Goal: Communication & Community: Share content

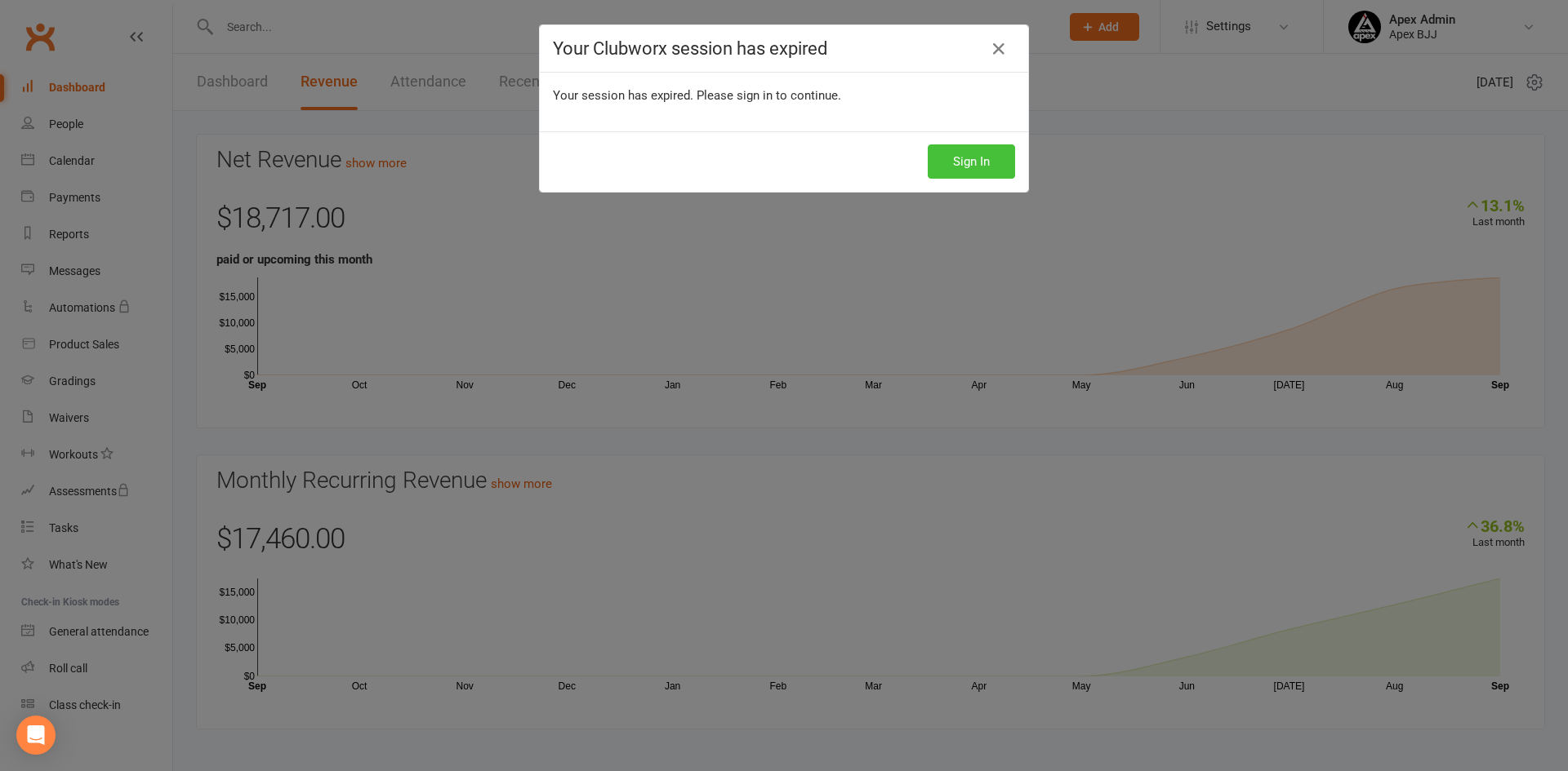
click at [927, 146] on button "Sign In" at bounding box center [971, 162] width 88 height 35
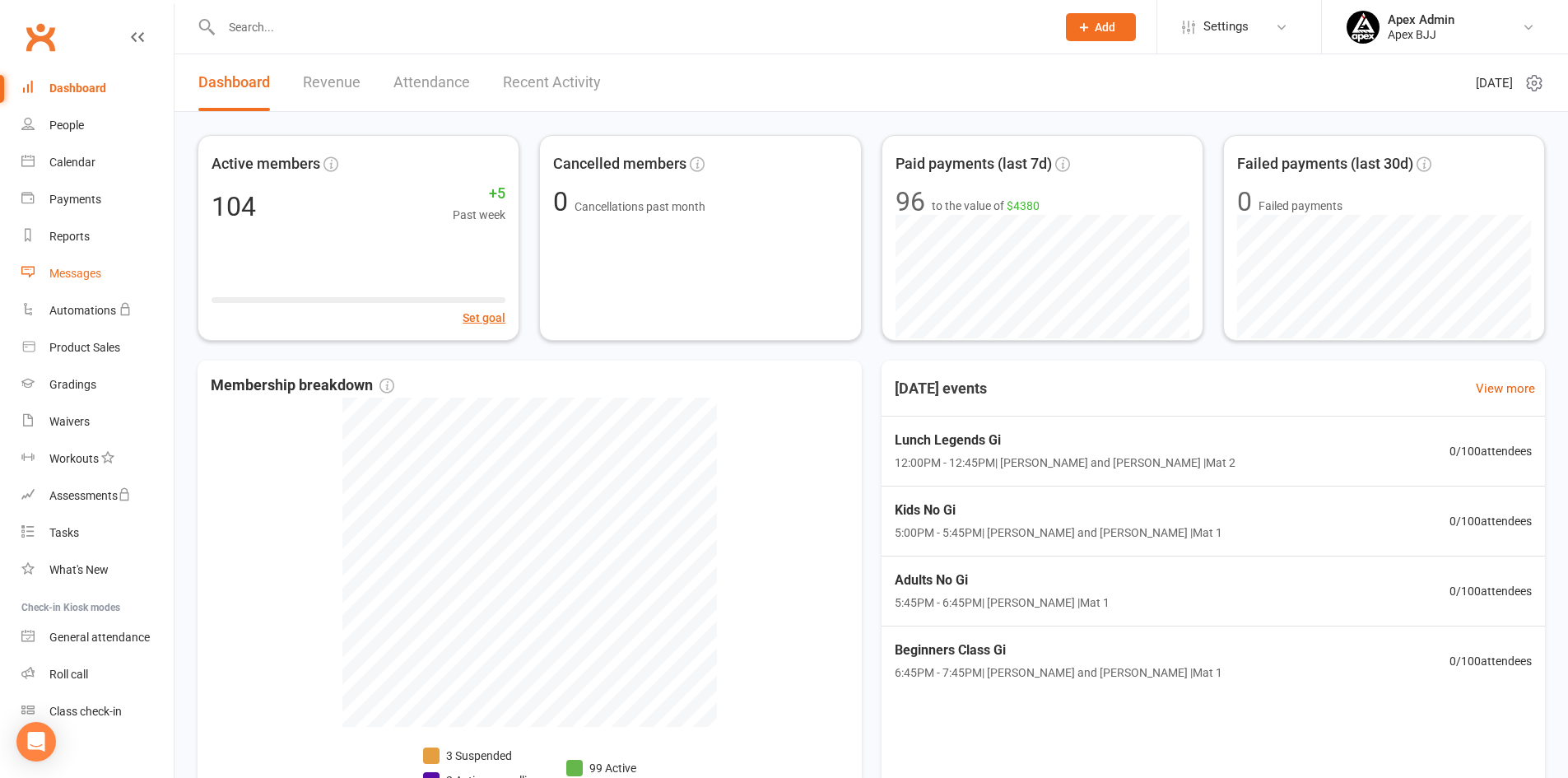
click at [68, 277] on div "Messages" at bounding box center [76, 274] width 52 height 13
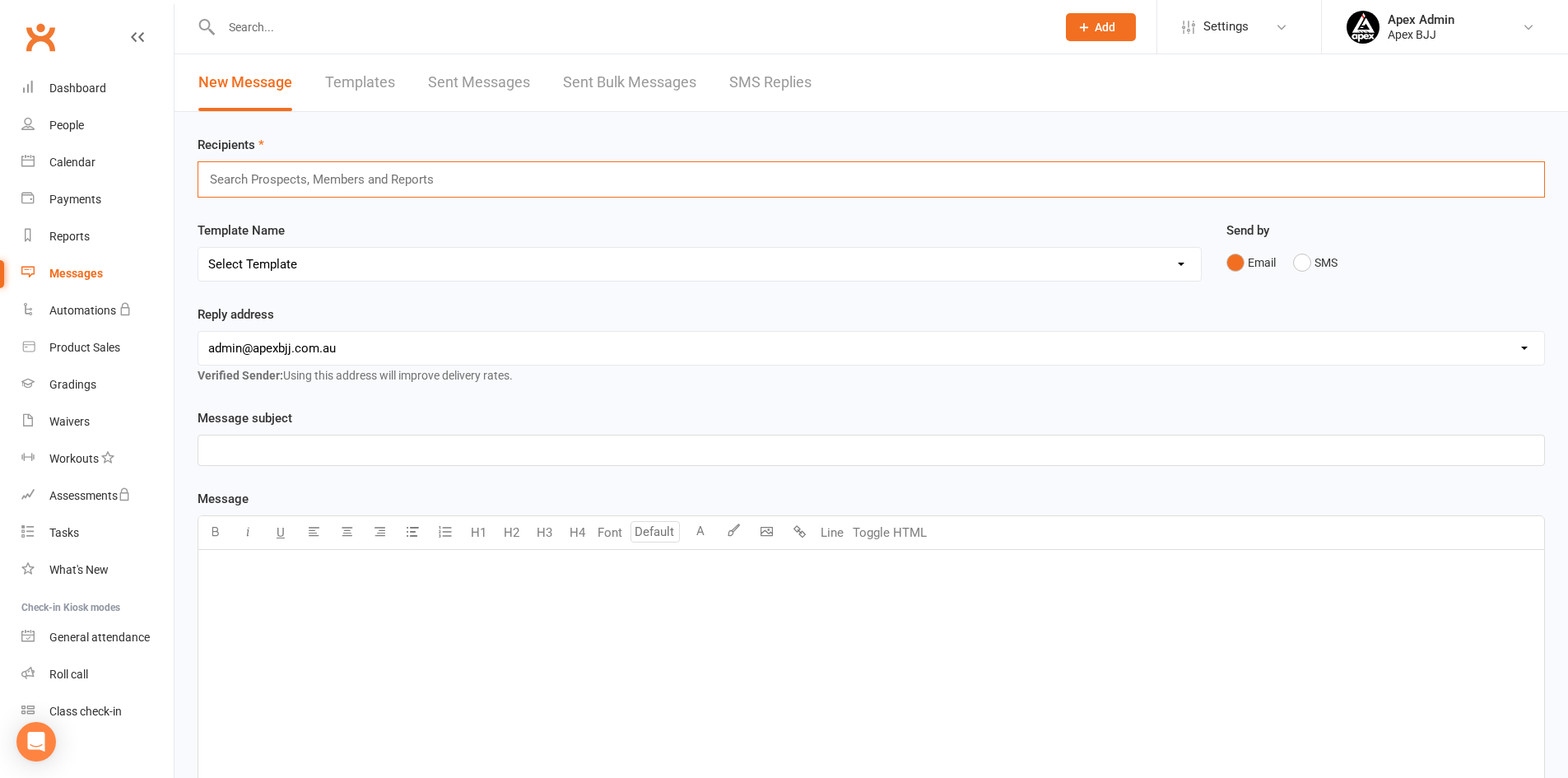
click at [362, 180] on input "text" at bounding box center [329, 179] width 241 height 21
type input "a"
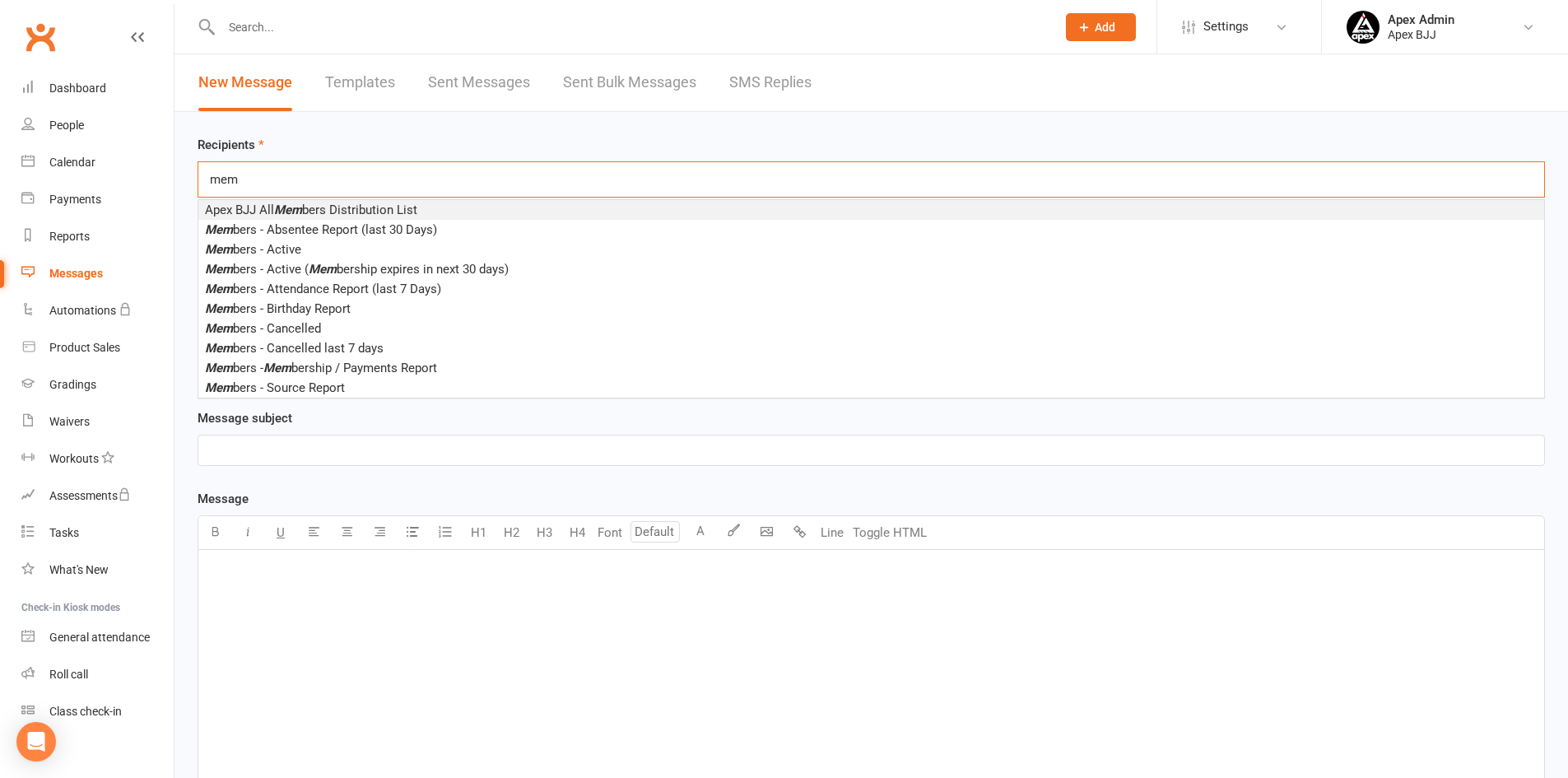
type input "mem"
click at [414, 138] on div "Recipients mem mem Apex BJJ All Mem bers Distribution List Mem bers - Absentee …" at bounding box center [871, 167] width 1348 height 63
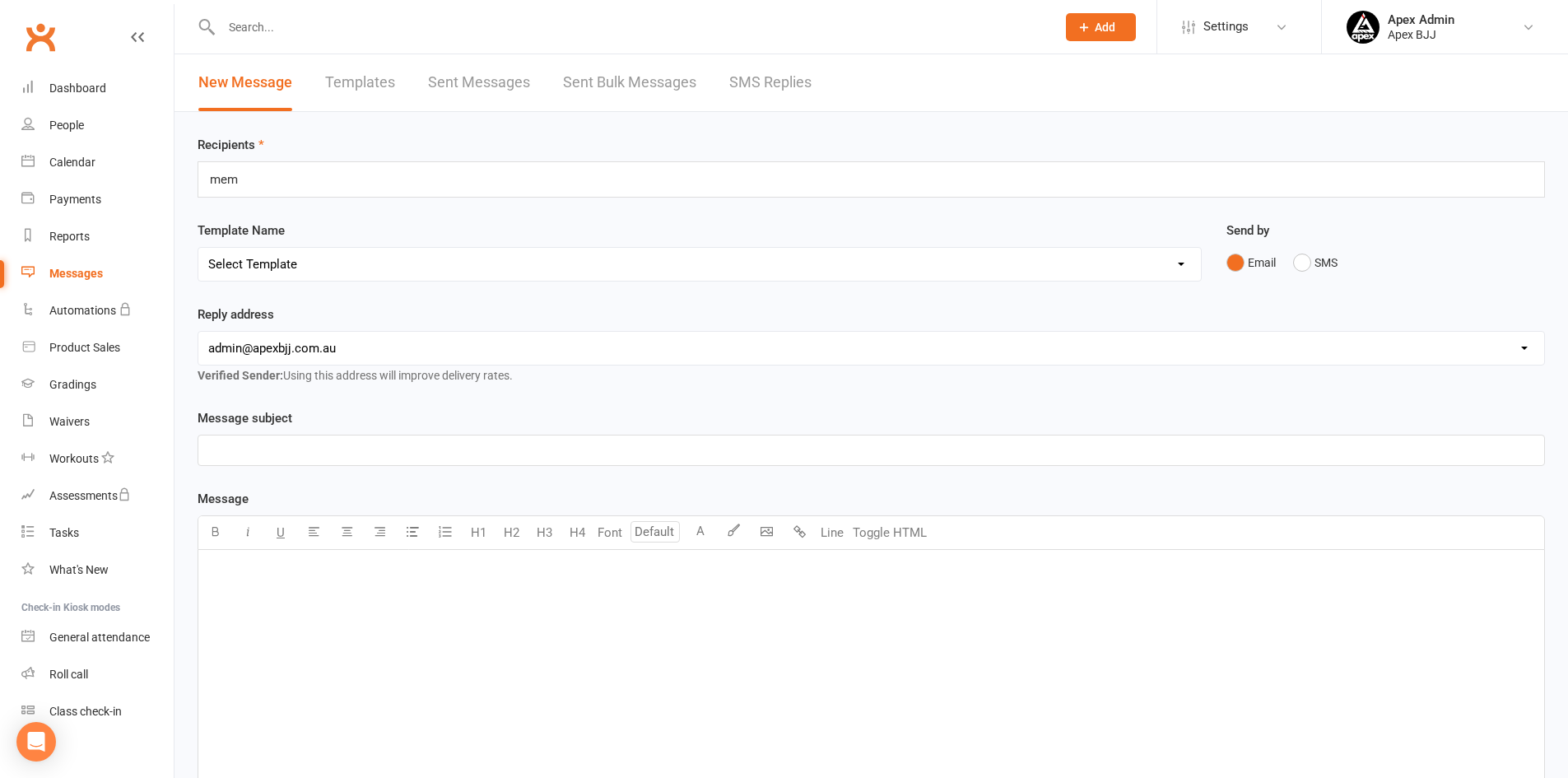
click at [371, 262] on select "Select Template [SMS] [Default template - review before using] Appointment remi…" at bounding box center [699, 265] width 1002 height 33
click at [441, 218] on div "Recipients mem mem Template Name Select Template [SMS] [Default template - revi…" at bounding box center [871, 567] width 1394 height 909
click at [348, 180] on div "mem mem" at bounding box center [871, 179] width 1348 height 36
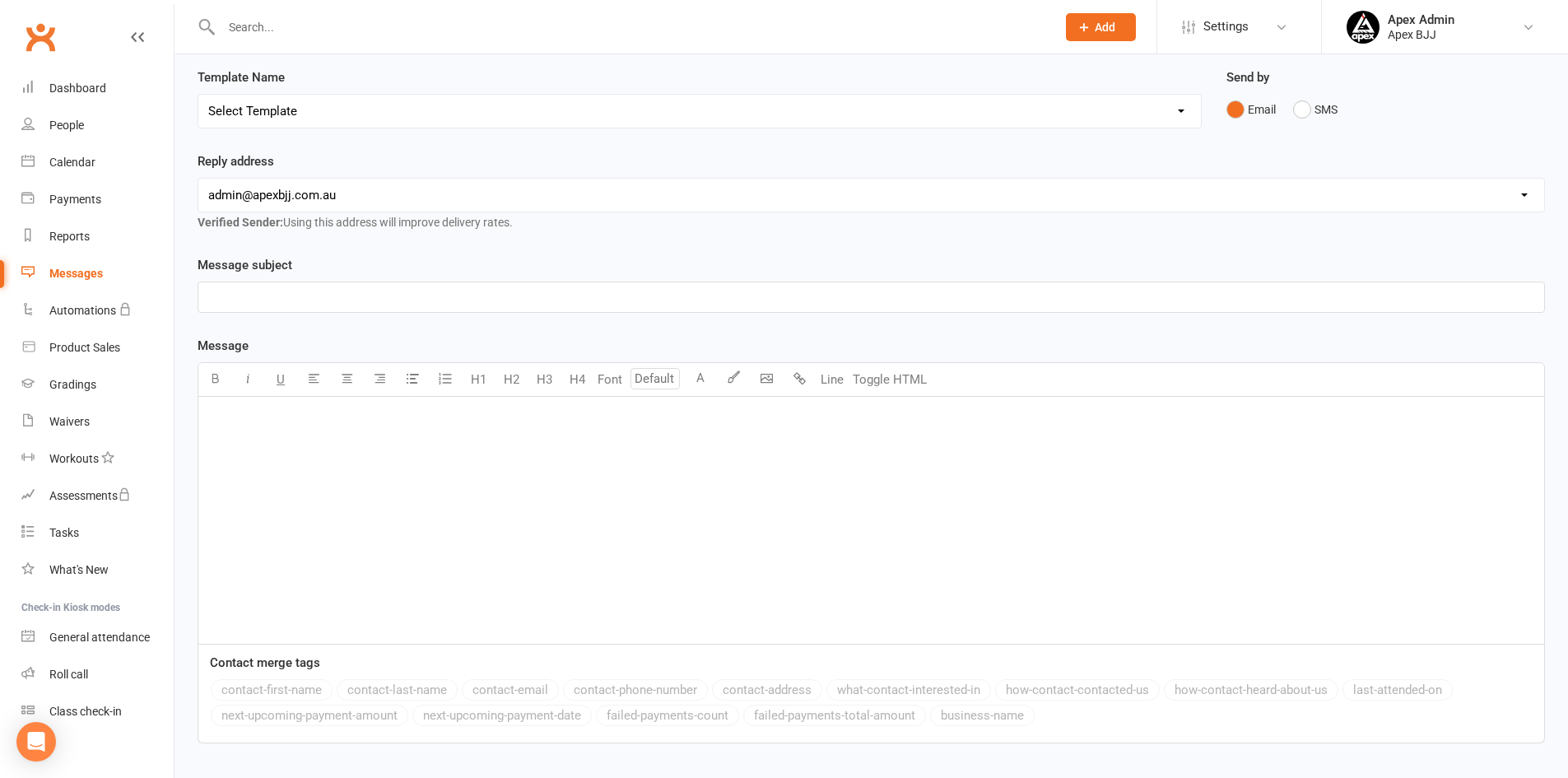
scroll to position [165, 0]
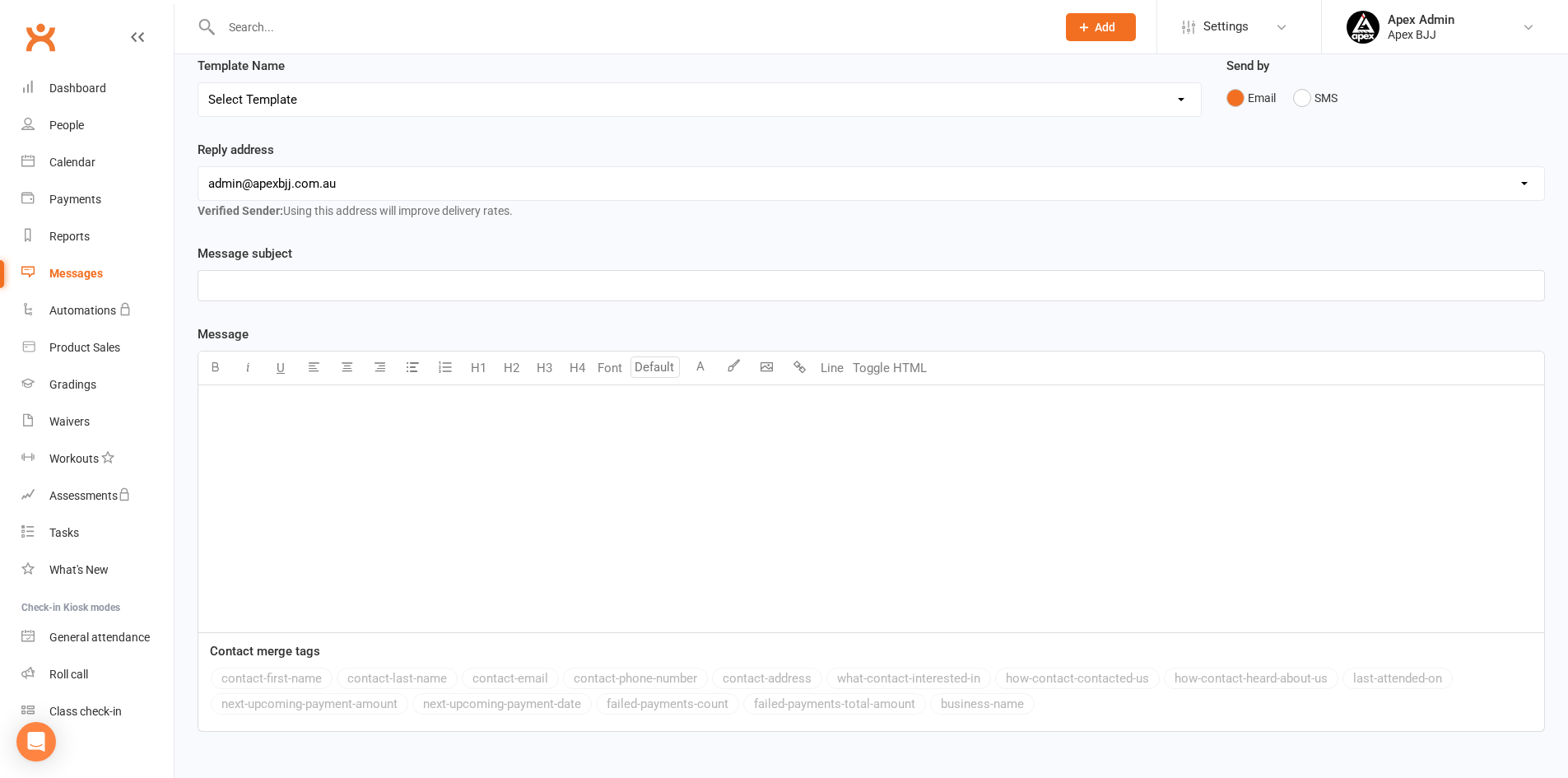
click at [305, 280] on p "﻿" at bounding box center [872, 285] width 1327 height 19
click at [228, 283] on span "Kids School Holiday Program" at bounding box center [288, 286] width 161 height 15
click at [375, 282] on p "Kid's School Holiday Program" at bounding box center [872, 285] width 1327 height 19
click at [208, 286] on span "Kid's School Holiday Program" at bounding box center [289, 286] width 163 height 15
click at [310, 433] on div "﻿" at bounding box center [871, 509] width 1346 height 247
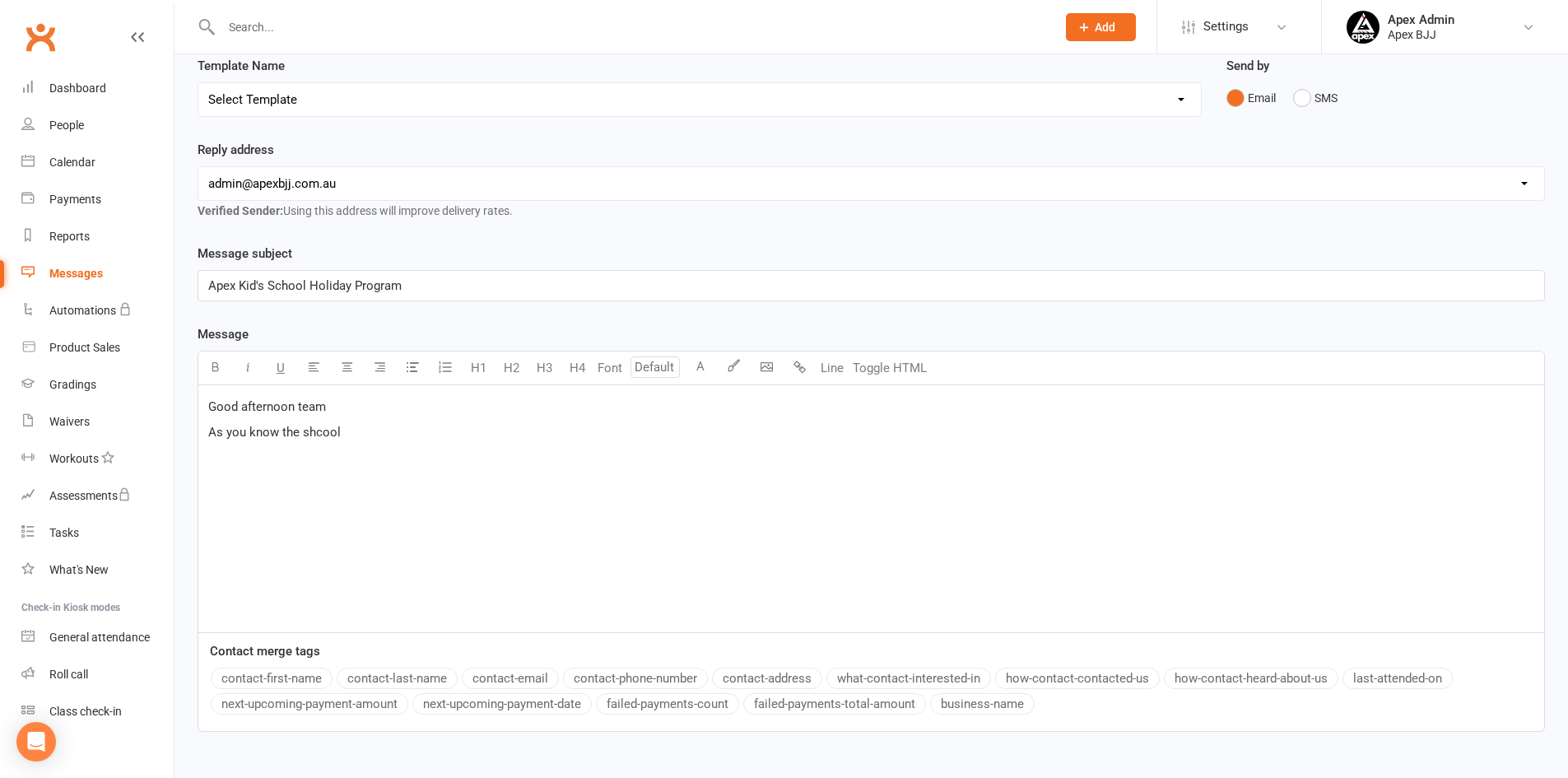
click at [310, 432] on span "As you know the shcool" at bounding box center [275, 432] width 133 height 15
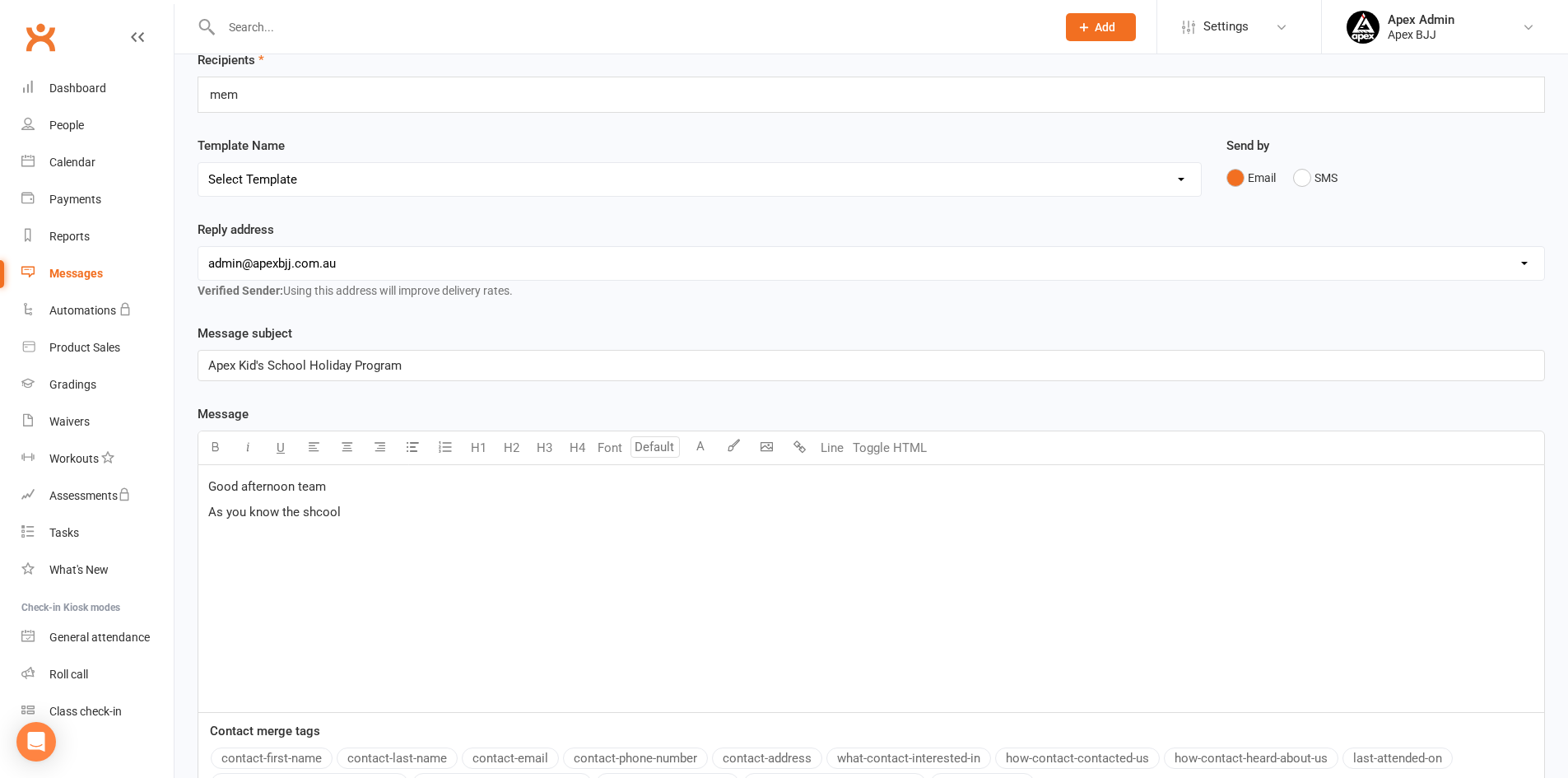
scroll to position [82, 0]
click at [509, 516] on span "As you know the school holidays are fast approaching and for the second time si…" at bounding box center [583, 514] width 750 height 15
drag, startPoint x: 507, startPoint y: 515, endPoint x: 530, endPoint y: 518, distance: 23.2
click at [530, 518] on span "As you know the school holidays are fast approaching and for the second time si…" at bounding box center [583, 514] width 750 height 15
click at [661, 542] on p "So for the second time since our opening we are running a workshop for the kids" at bounding box center [872, 540] width 1327 height 19
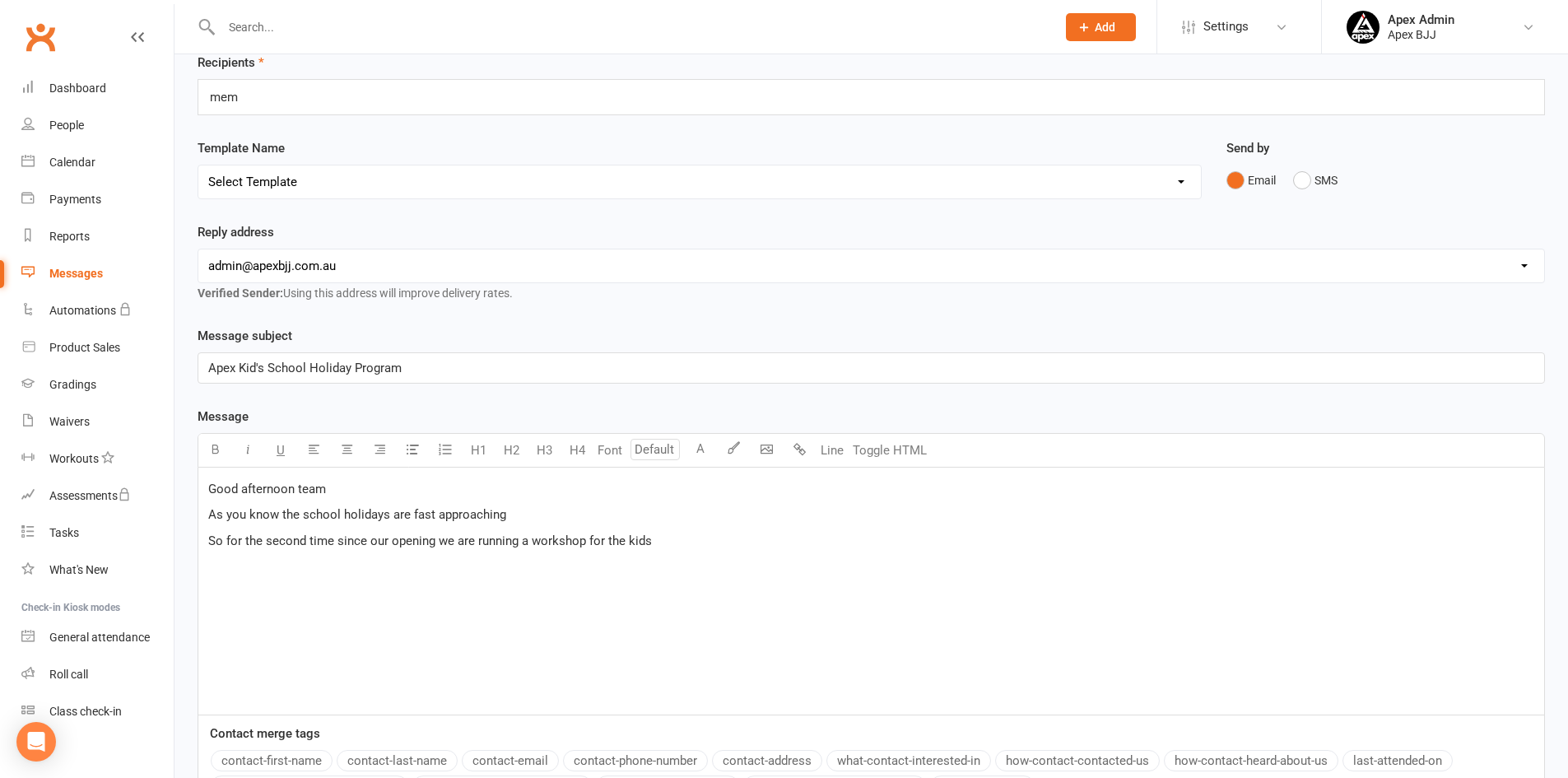
click at [532, 541] on span "So for the second time since our opening we are running a workshop for the kids" at bounding box center [430, 541] width 444 height 15
click at [693, 544] on p "So for the second time since our opening we are running a 3 hour workshop for t…" at bounding box center [872, 540] width 1327 height 19
click at [271, 569] on span "It will run again from 9am - 12pm" at bounding box center [298, 567] width 181 height 15
click at [374, 561] on p "It will run from 9am - 12pm" at bounding box center [872, 566] width 1327 height 19
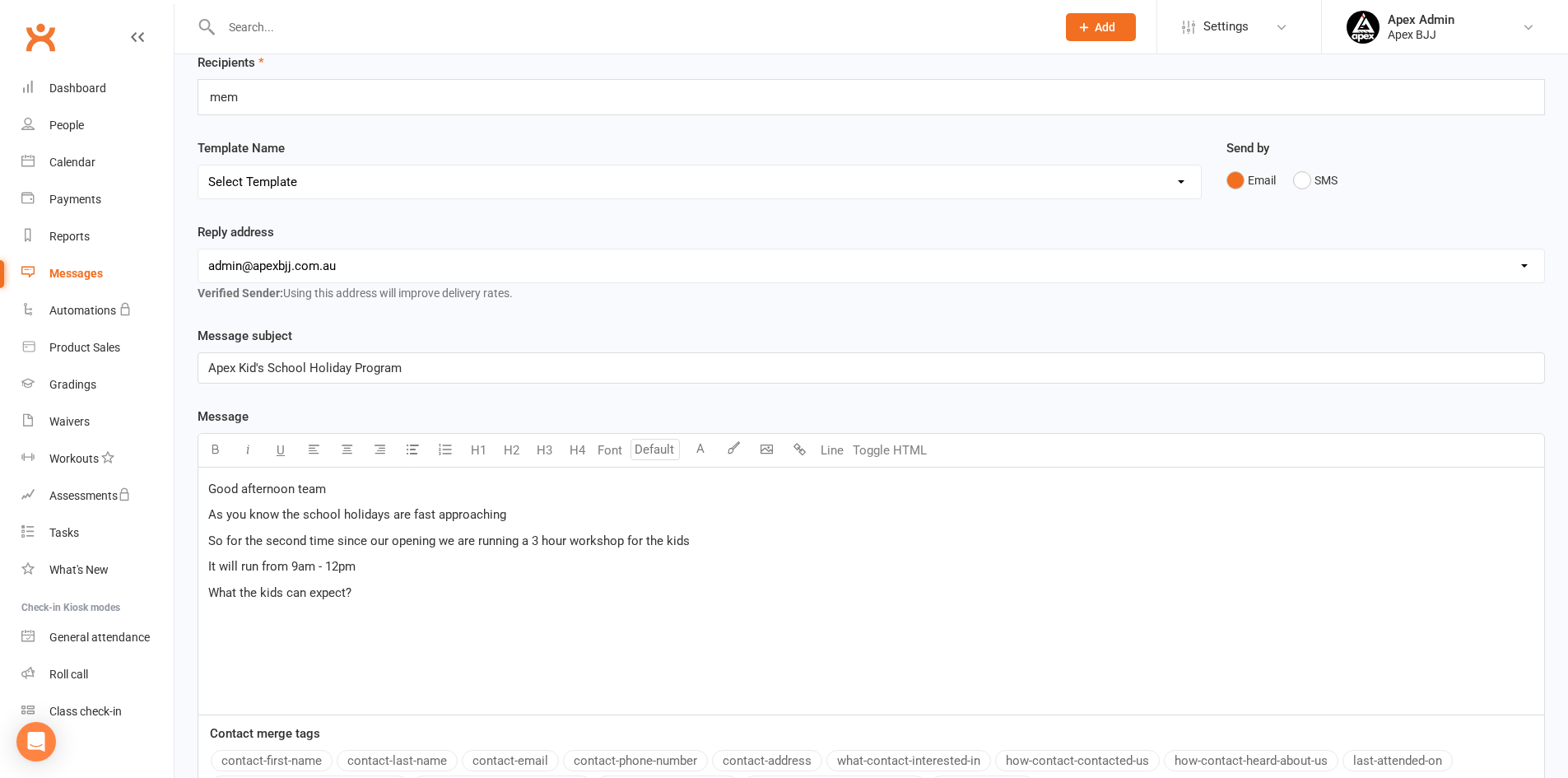
drag, startPoint x: 365, startPoint y: 597, endPoint x: 240, endPoint y: 588, distance: 125.3
click at [240, 588] on p "What the kids can expect?" at bounding box center [872, 593] width 1327 height 19
drag, startPoint x: 850, startPoint y: 590, endPoint x: 872, endPoint y: 593, distance: 22.2
click at [851, 591] on span "What the workshop entails is focused developmental drills, working with coaches…" at bounding box center [565, 593] width 714 height 15
click at [971, 581] on div "Good afternoon team As you know the school holidays are fast approaching So for…" at bounding box center [871, 592] width 1346 height 247
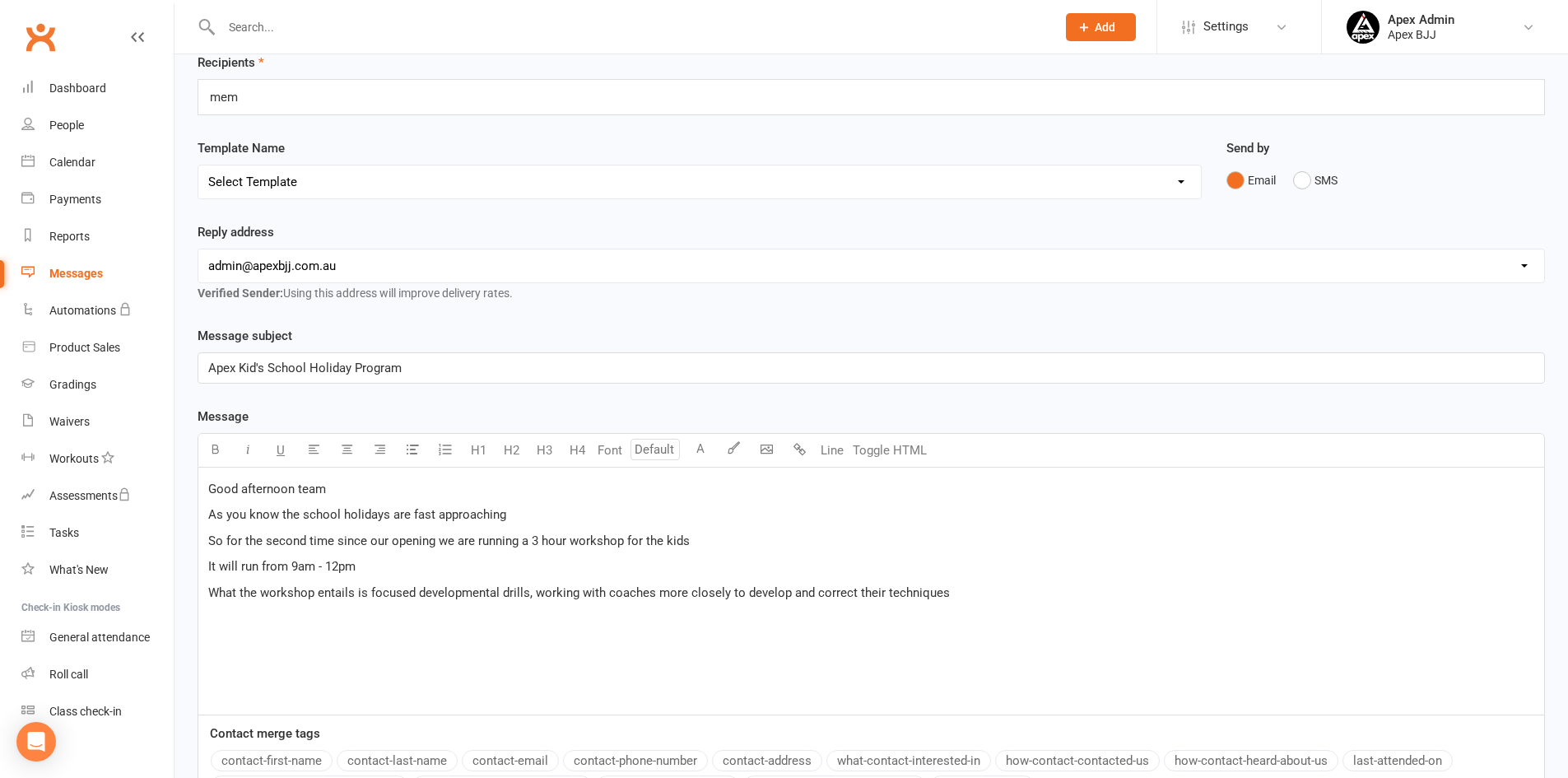
click at [896, 594] on span "What the workshop entails is focused developmental drills, working with coaches…" at bounding box center [579, 593] width 742 height 15
click at [368, 597] on span "What the workshop entails is focused developmental drills, working with coaches…" at bounding box center [596, 593] width 777 height 15
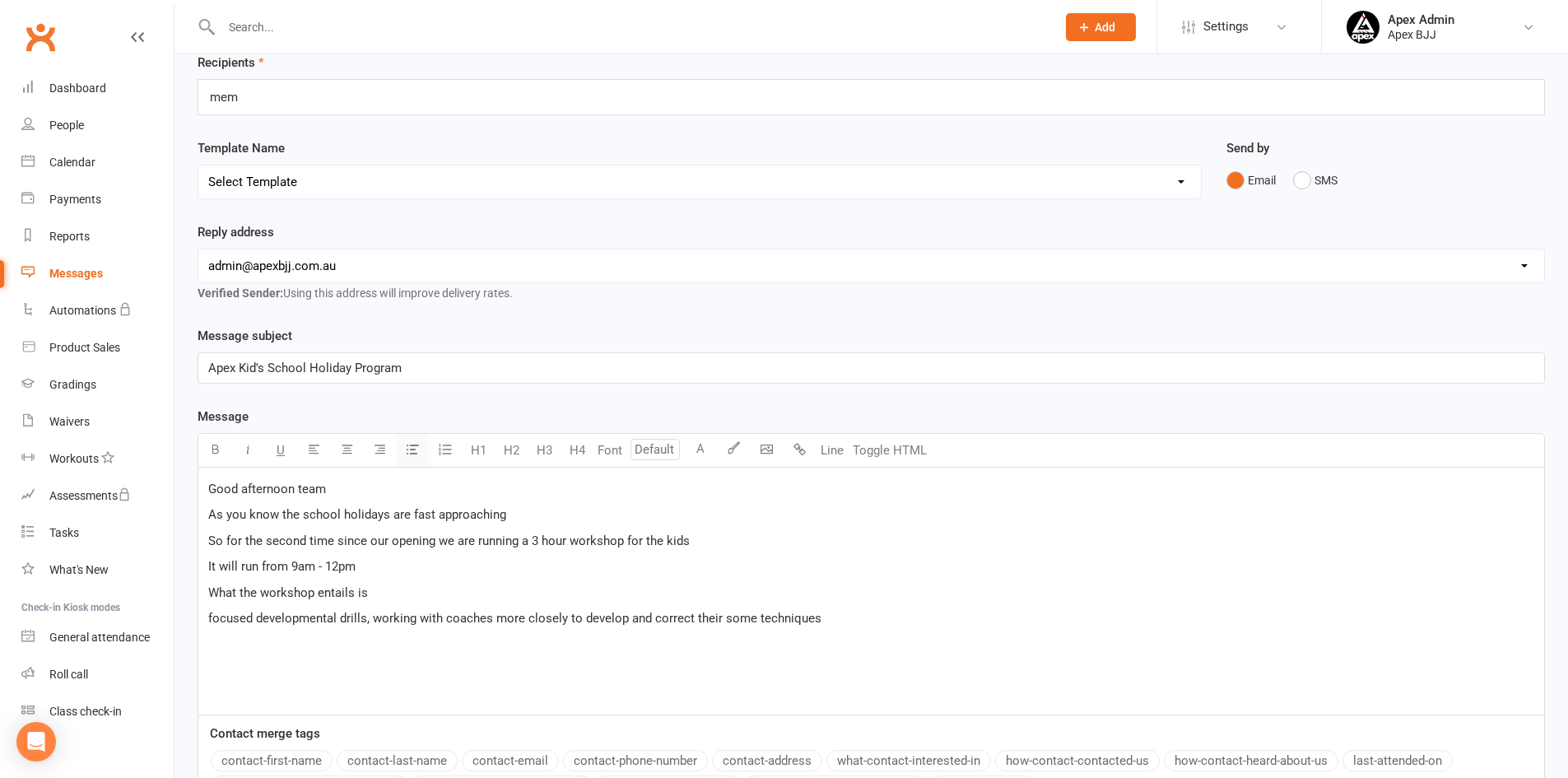
click at [414, 449] on icon "button" at bounding box center [412, 449] width 12 height 12
click at [405, 623] on span "focused developmental drills, working with coaches more closely to develop and …" at bounding box center [548, 625] width 614 height 15
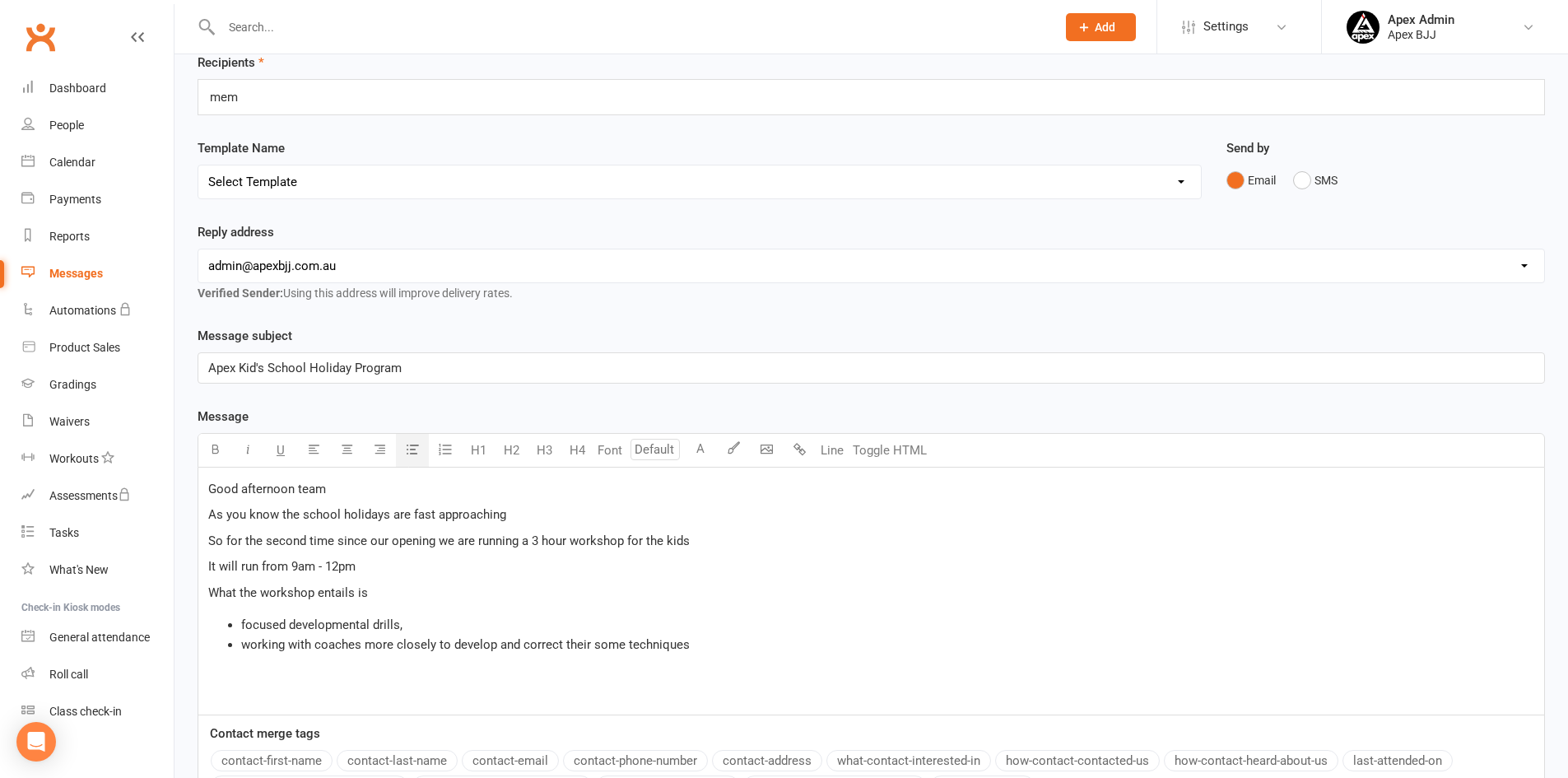
click at [451, 644] on span "working with coaches more closely to develop and correct their some techniques" at bounding box center [465, 645] width 449 height 15
click at [246, 662] on span "develop and correct their some techniques" at bounding box center [359, 665] width 236 height 15
click at [444, 646] on li "working with coaches more closely" at bounding box center [888, 644] width 1293 height 19
click at [488, 663] on li "Develop and correct their some techniques" at bounding box center [888, 664] width 1293 height 19
drag, startPoint x: 252, startPoint y: 646, endPoint x: 270, endPoint y: 654, distance: 19.7
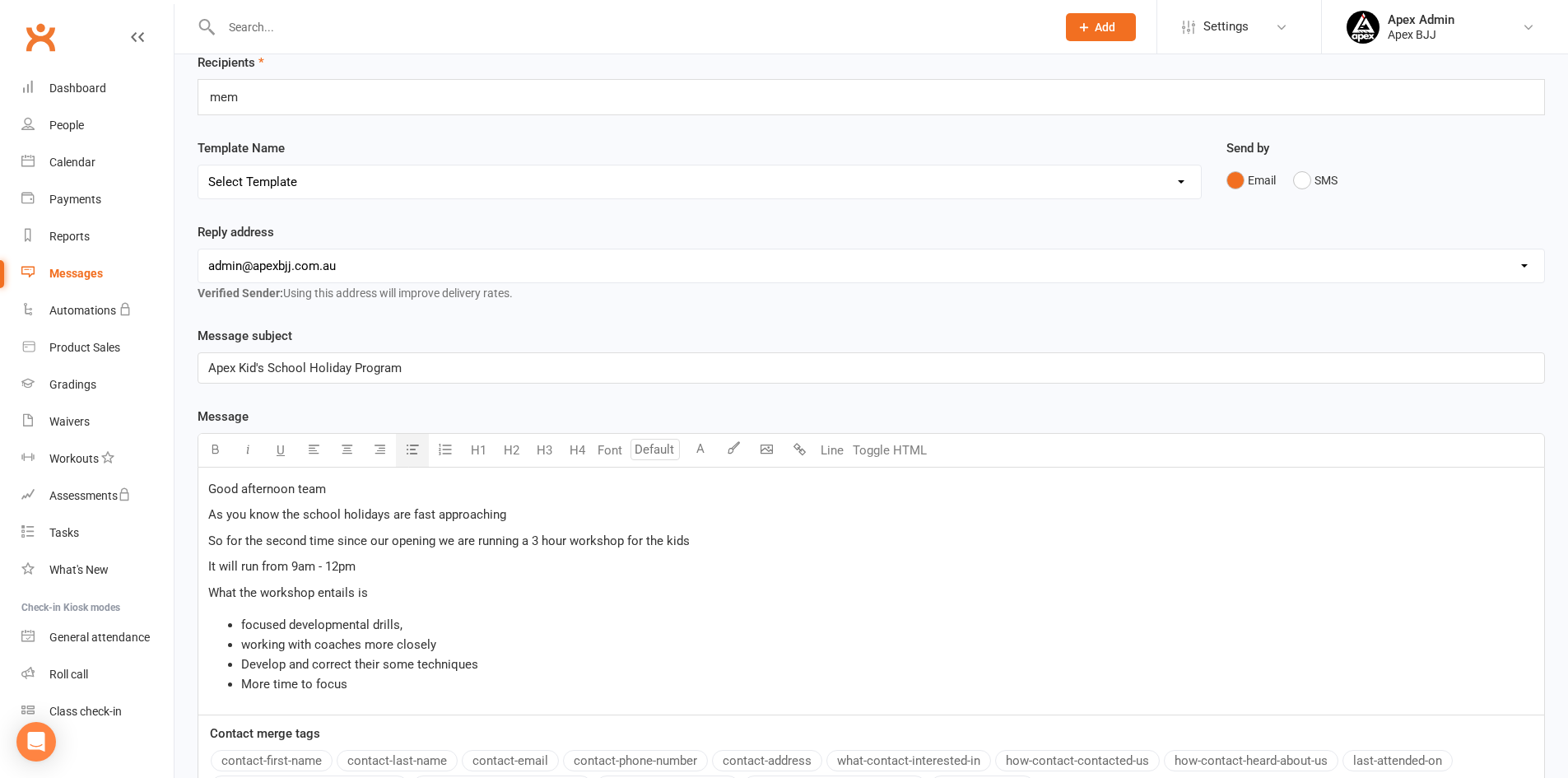
click at [252, 646] on span "working with coaches more closely" at bounding box center [339, 645] width 195 height 15
click at [245, 621] on span "focused developmental drills," at bounding box center [322, 625] width 161 height 15
click at [416, 621] on li "Focused developmental drills," at bounding box center [888, 624] width 1293 height 19
click at [360, 685] on li "More time to focus" at bounding box center [888, 684] width 1293 height 19
drag, startPoint x: 352, startPoint y: 685, endPoint x: 241, endPoint y: 682, distance: 111.0
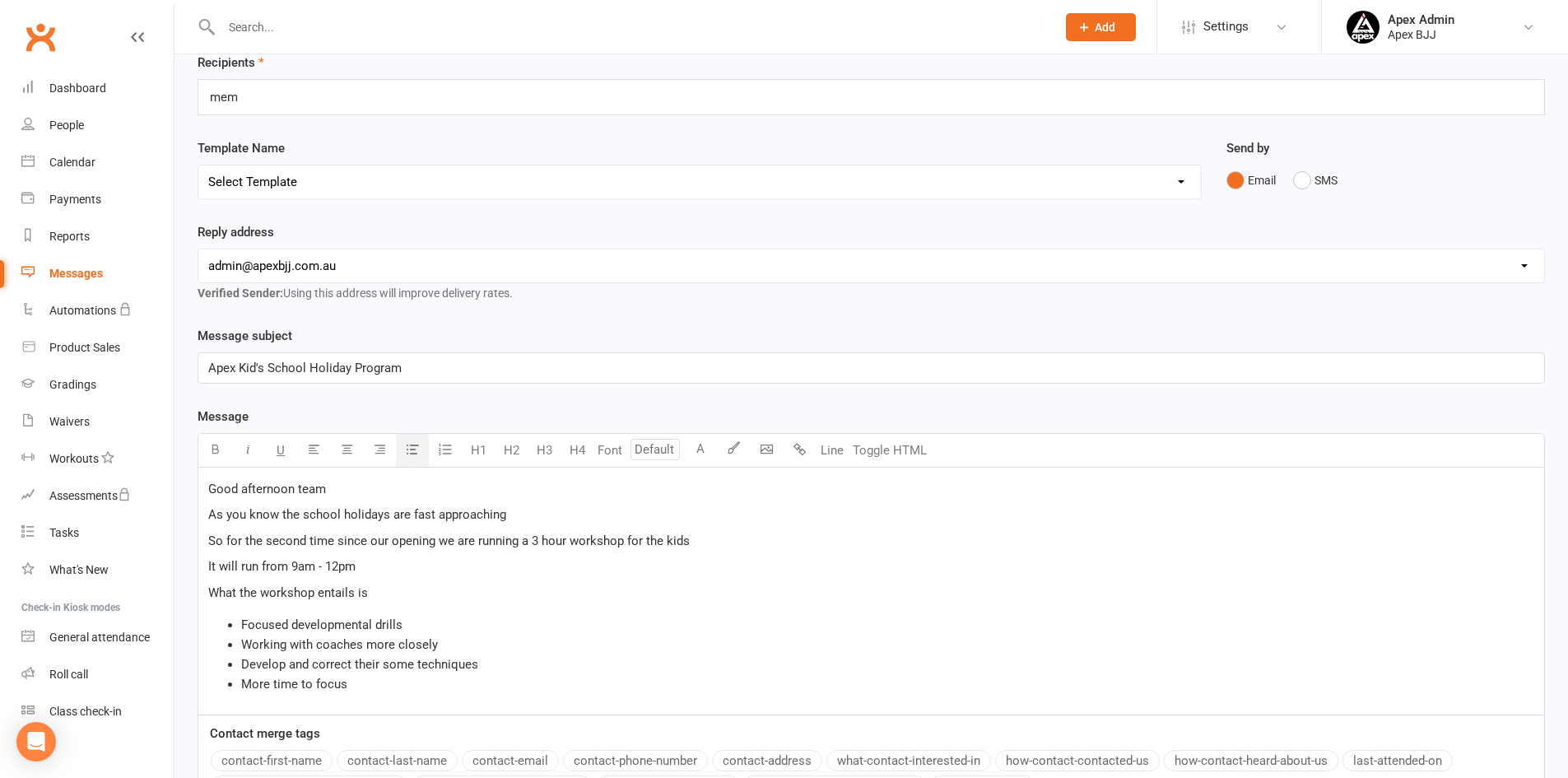
click at [241, 682] on li "More time to focus" at bounding box center [888, 684] width 1293 height 19
click at [445, 645] on li "Working with coaches more closely" at bounding box center [888, 644] width 1293 height 19
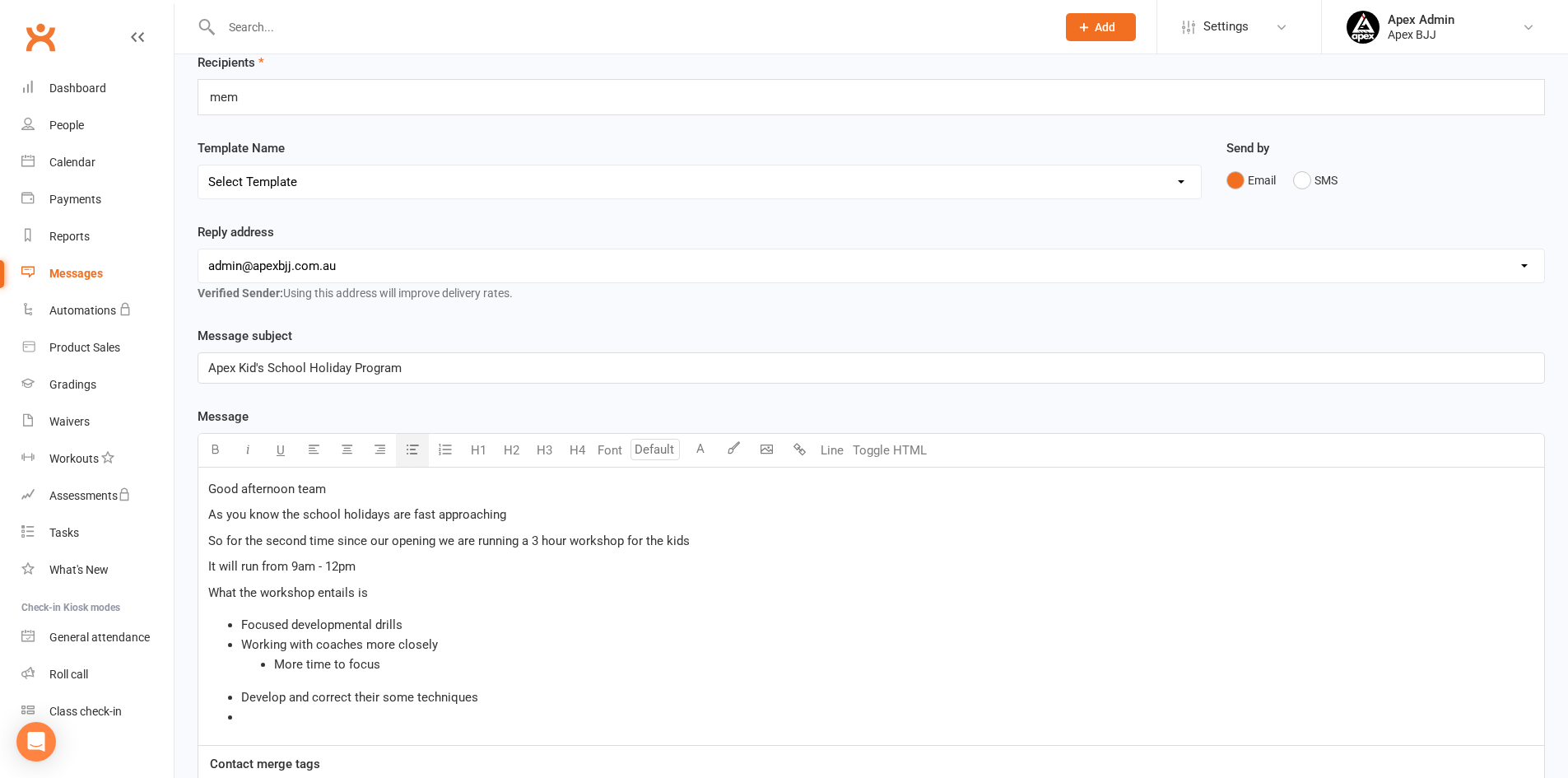
click at [259, 662] on ul "More time to focus" at bounding box center [888, 664] width 1293 height 19
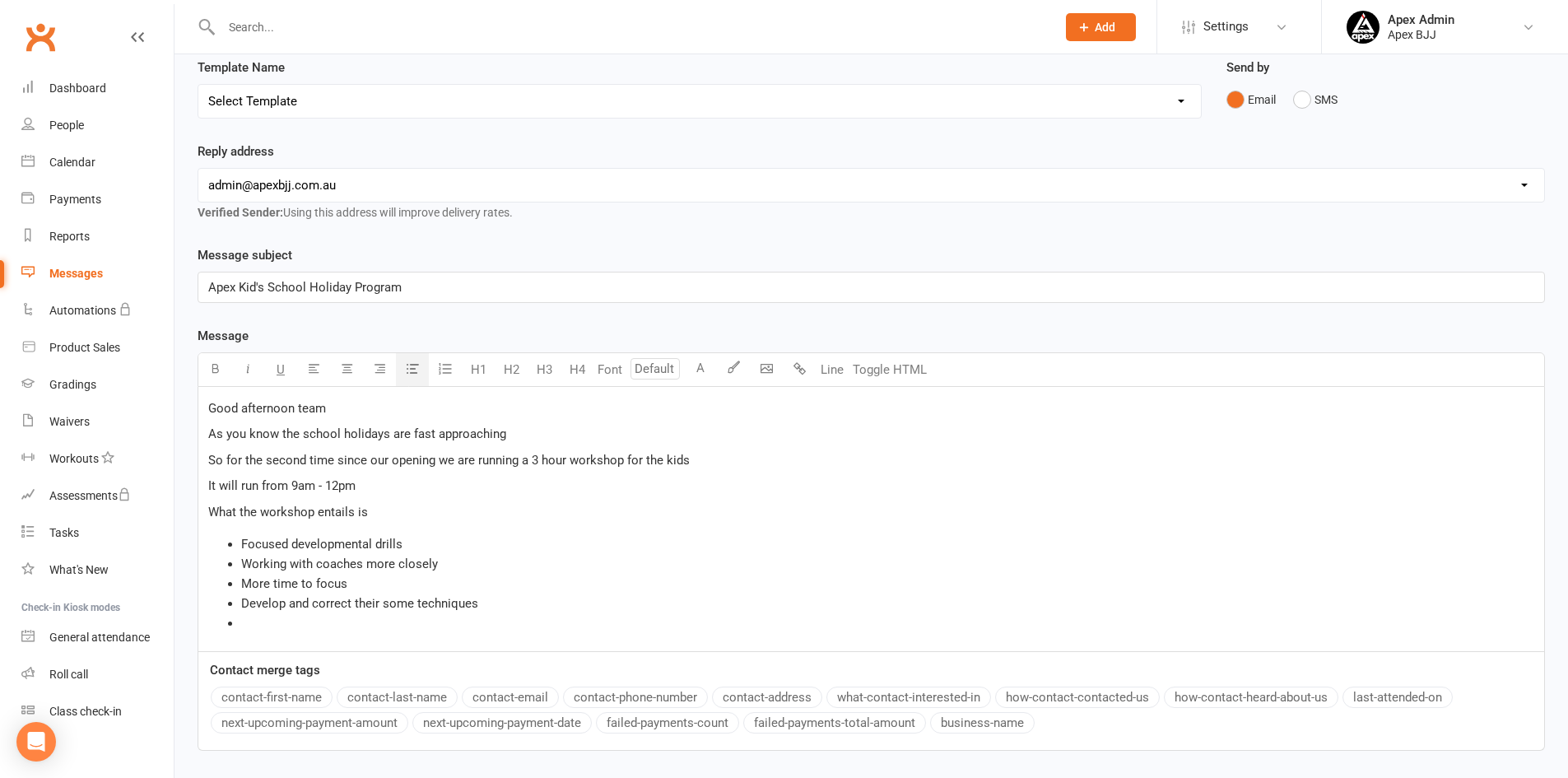
scroll to position [165, 0]
click at [370, 574] on li "More time to focus" at bounding box center [888, 582] width 1293 height 19
click at [364, 581] on span "More time to focus on individual" at bounding box center [331, 583] width 179 height 15
click at [456, 577] on li "More time to focus on them individual" at bounding box center [888, 582] width 1293 height 19
click at [539, 585] on span "More time to focus on them individually rather than a group setting" at bounding box center [425, 583] width 368 height 15
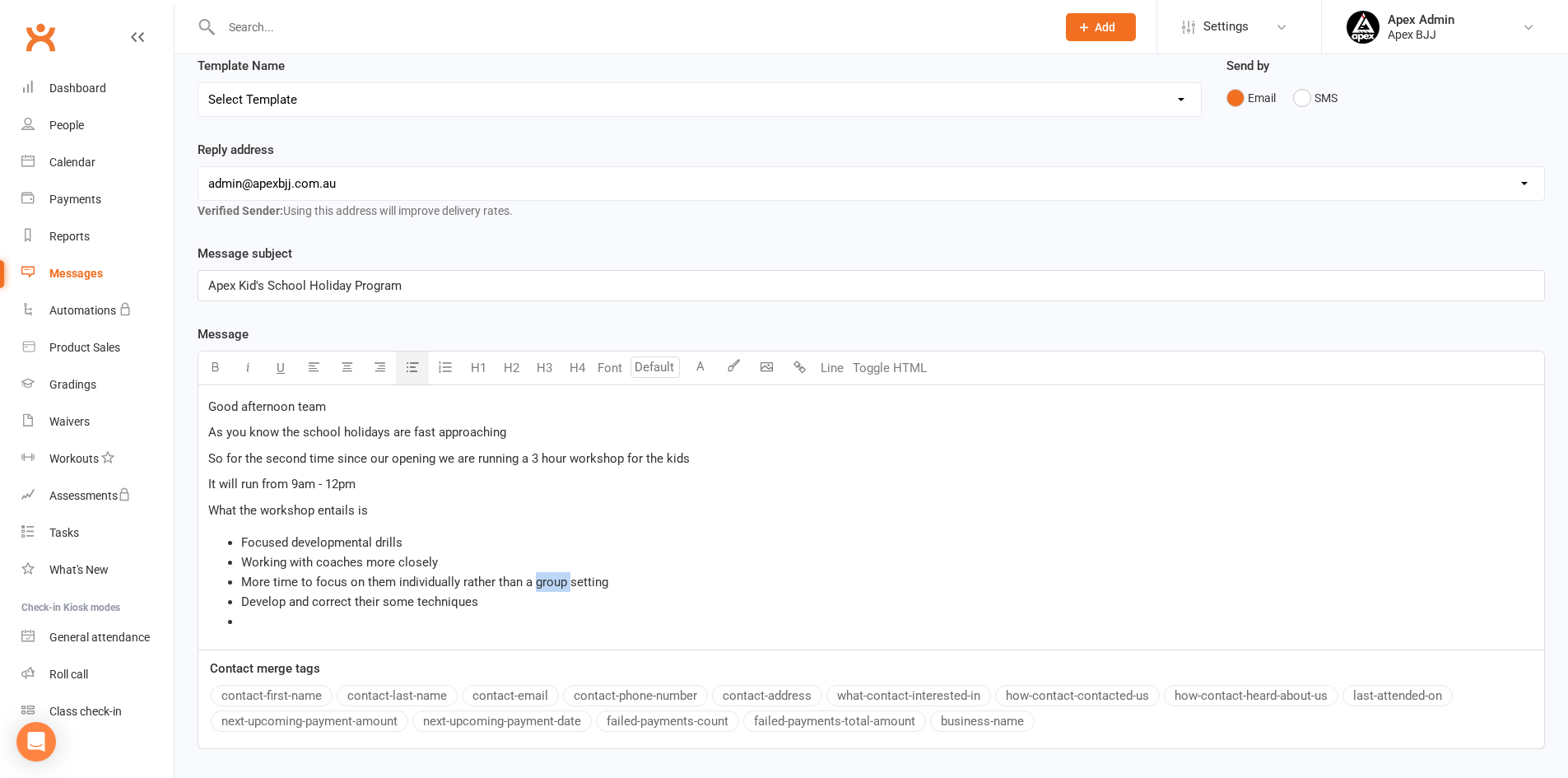
click at [539, 585] on span "More time to focus on them individually rather than a group setting" at bounding box center [425, 583] width 368 height 15
click at [533, 582] on span "More time to focus on them individually rather than a group setting" at bounding box center [425, 583] width 368 height 15
click at [491, 600] on li "Develop and correct their some techniques" at bounding box center [888, 601] width 1293 height 19
